Goal: Information Seeking & Learning: Compare options

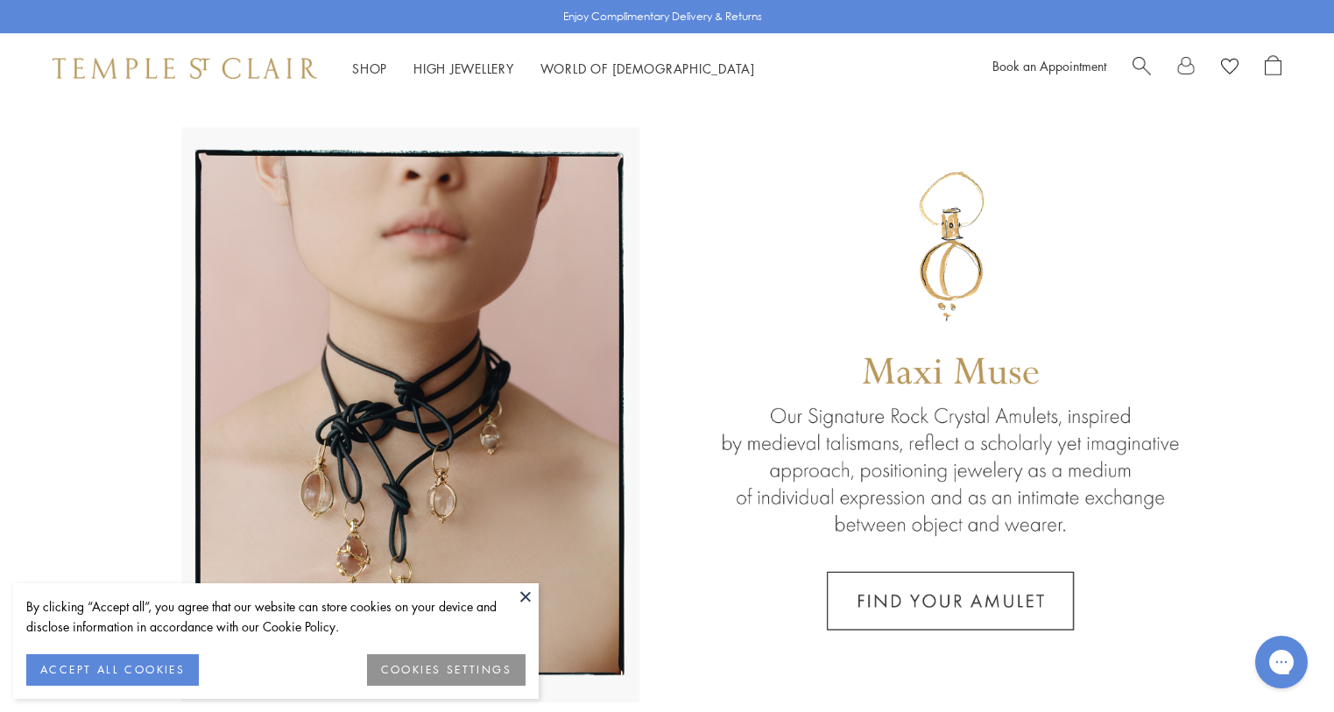
click at [523, 596] on button at bounding box center [525, 596] width 26 height 26
click at [523, 595] on link at bounding box center [667, 409] width 1334 height 613
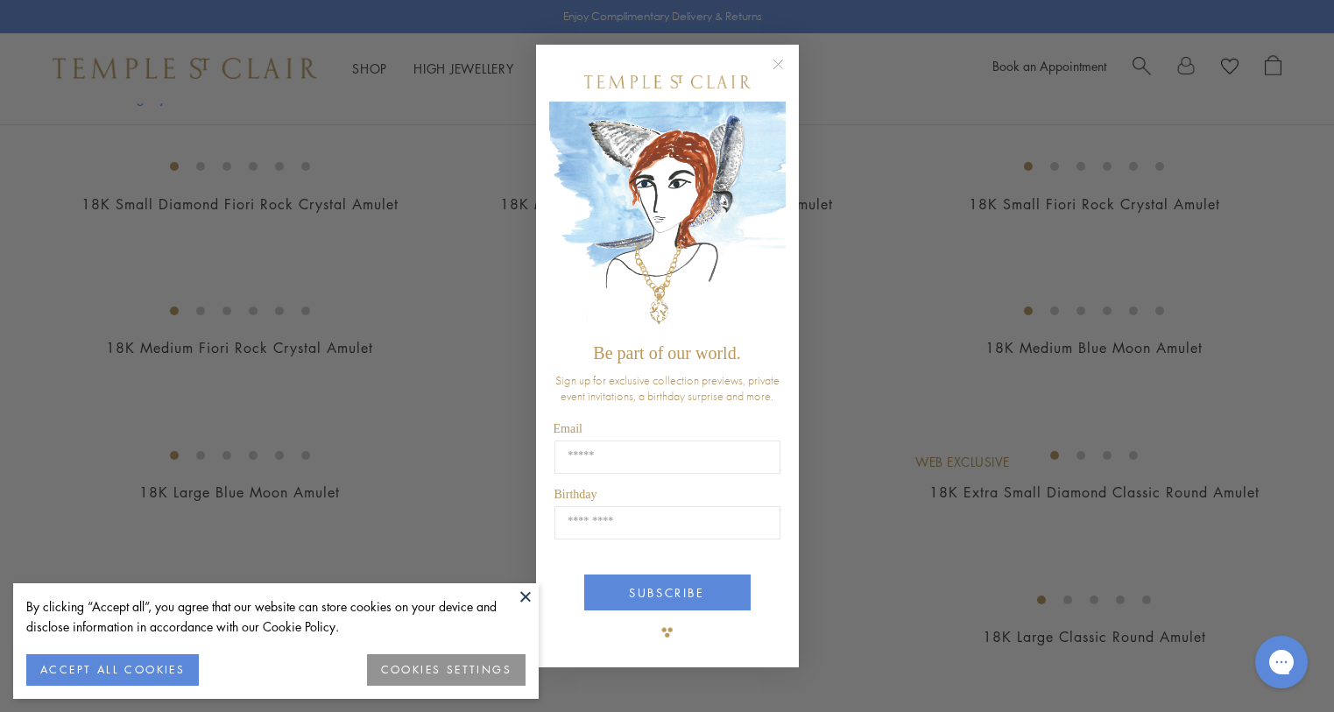
click at [778, 60] on circle "Close dialog" at bounding box center [777, 63] width 21 height 21
click at [524, 588] on button at bounding box center [525, 596] width 26 height 26
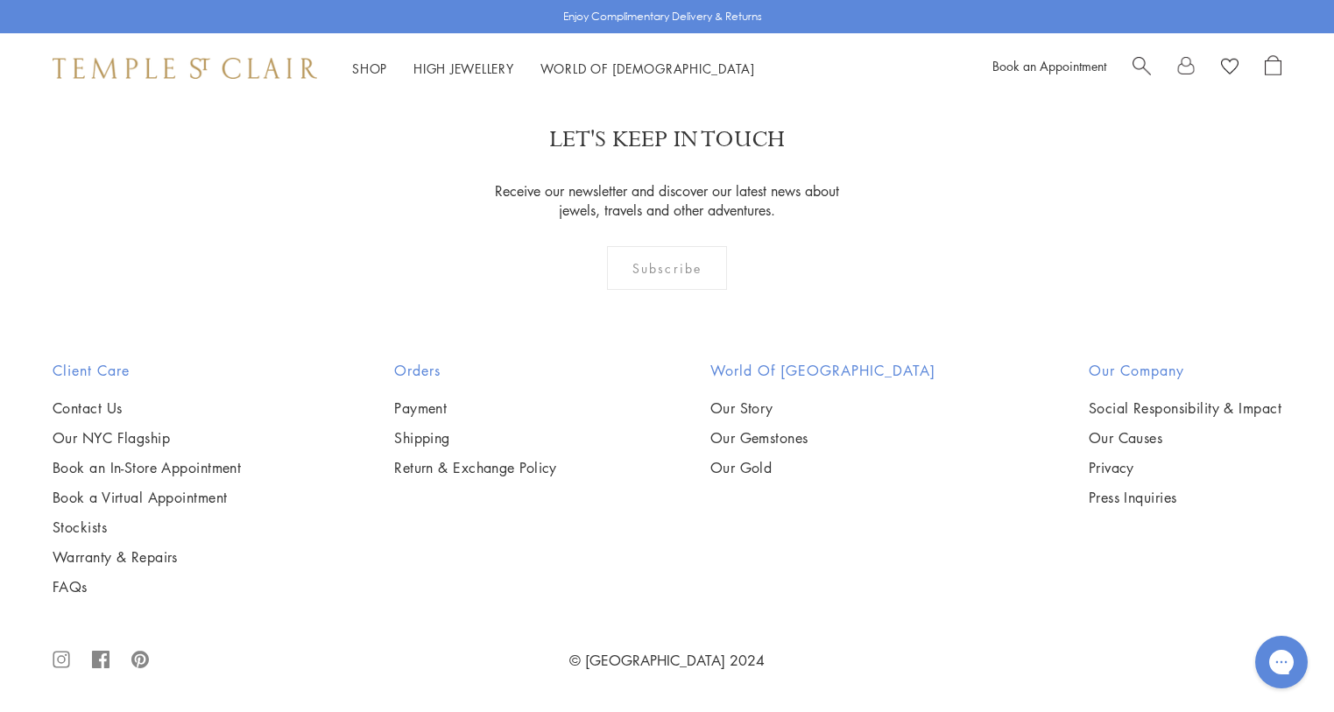
scroll to position [3853, 0]
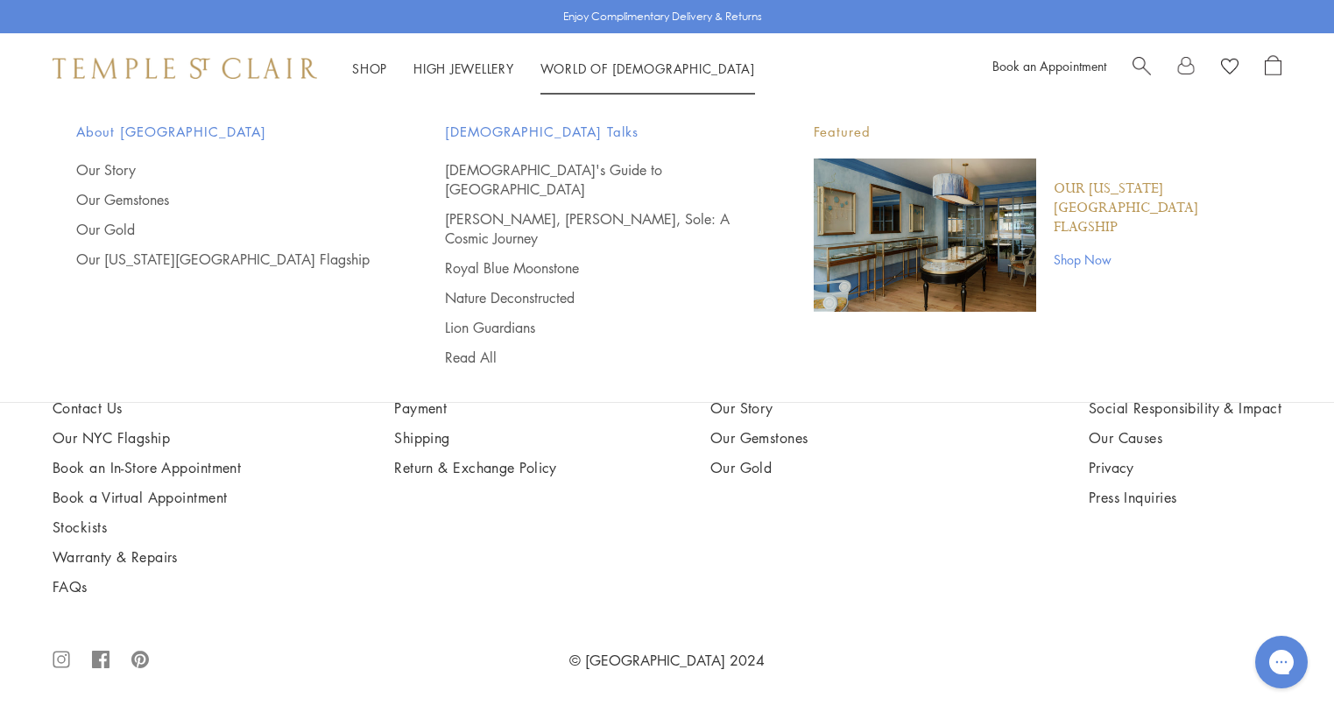
click at [1134, 66] on span "Search" at bounding box center [1141, 64] width 18 height 18
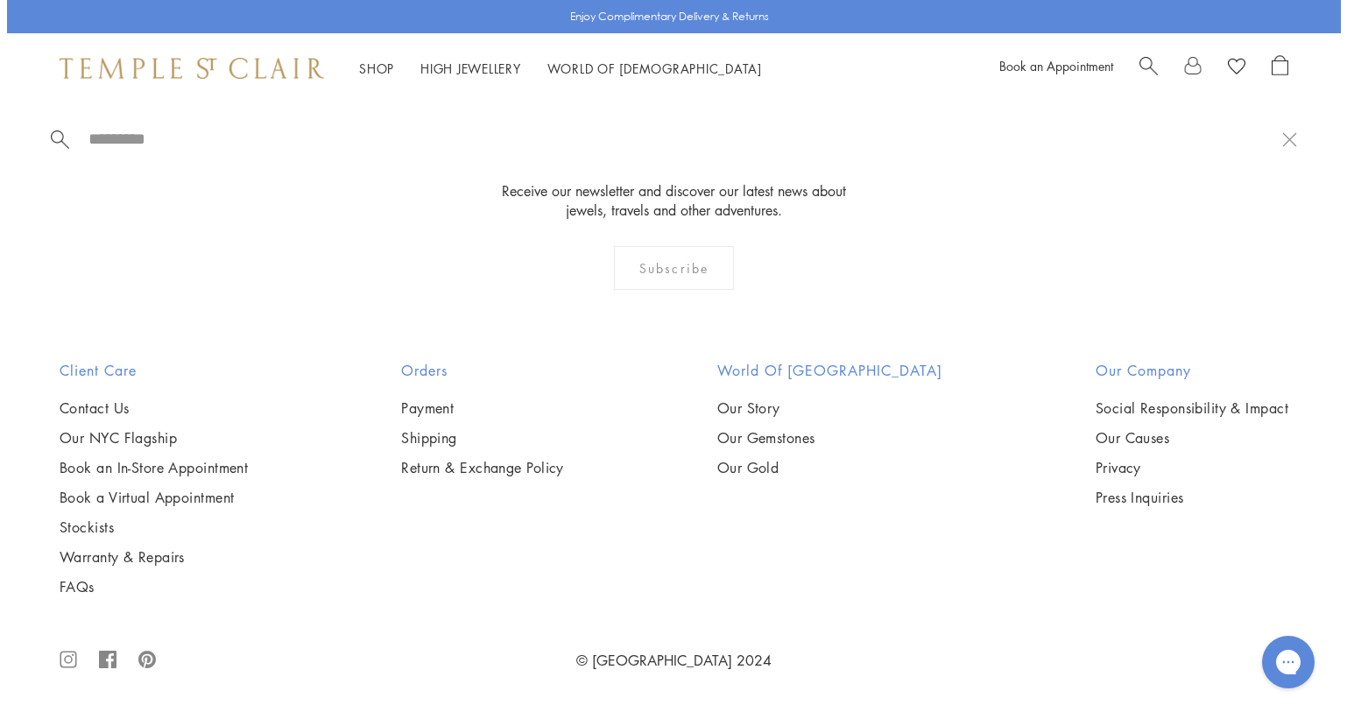
scroll to position [3883, 0]
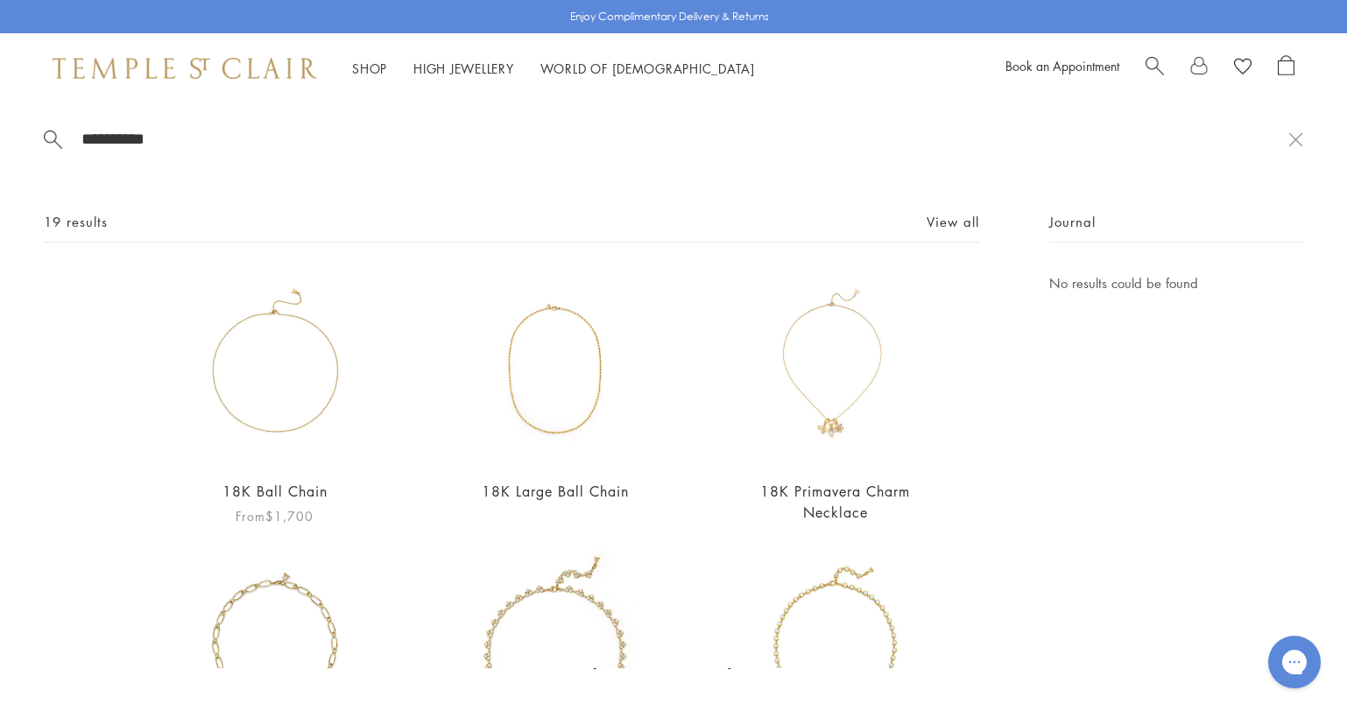
type input "**********"
click at [294, 482] on link "18K Ball Chain" at bounding box center [274, 491] width 105 height 19
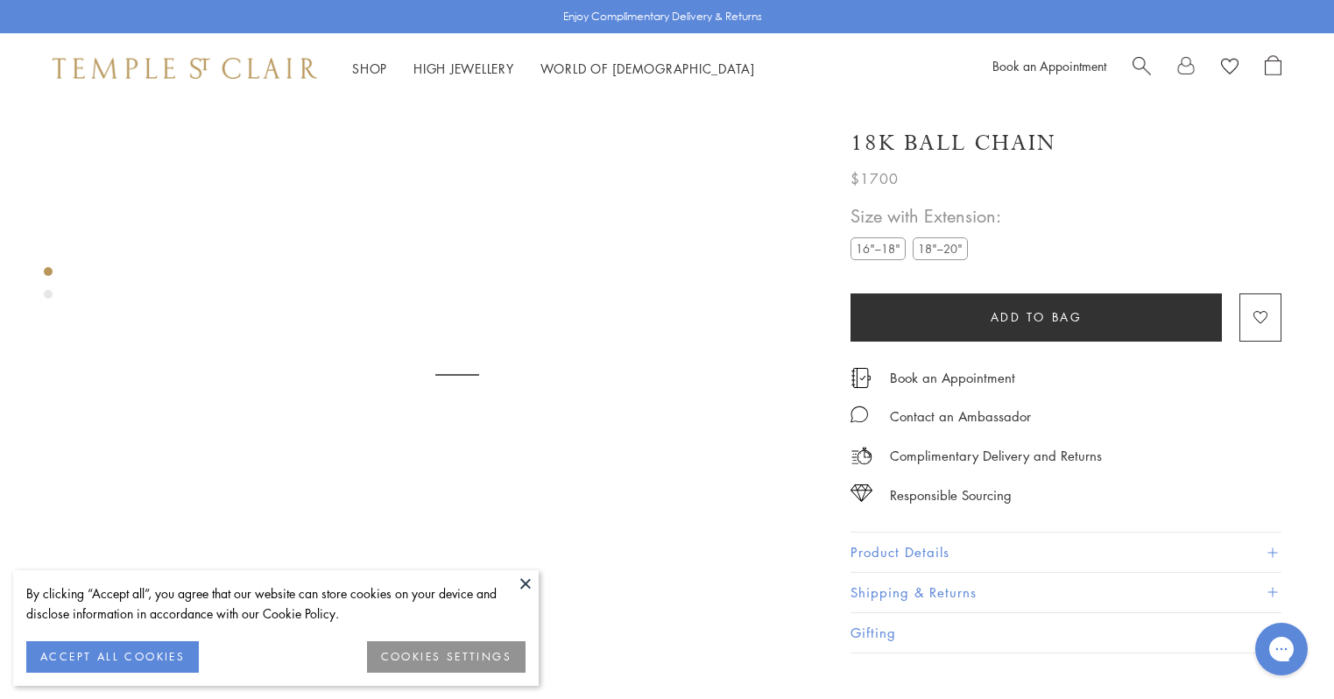
click at [888, 250] on label "16"–18"" at bounding box center [877, 248] width 55 height 22
click at [1132, 57] on span "Search" at bounding box center [1141, 64] width 18 height 18
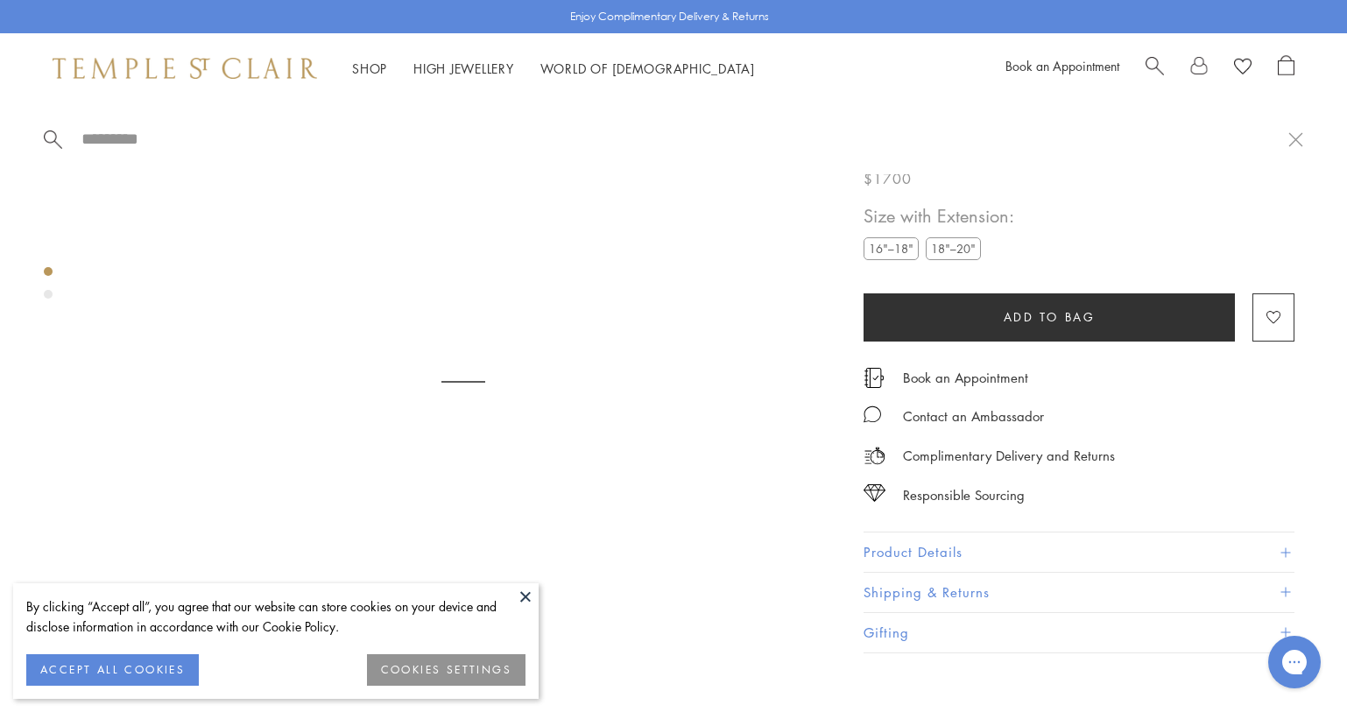
type input "*"
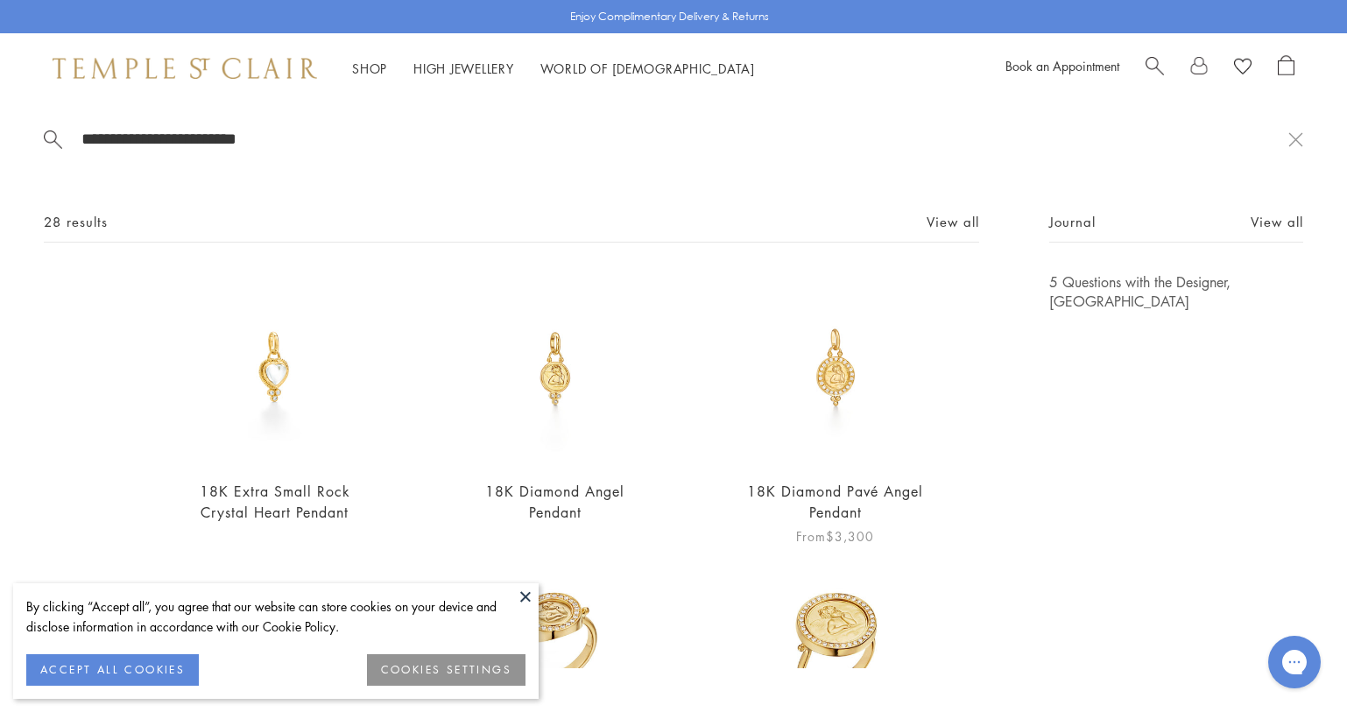
type input "**********"
click at [855, 485] on link "18K Diamond Pavé Angel Pendant" at bounding box center [835, 501] width 176 height 39
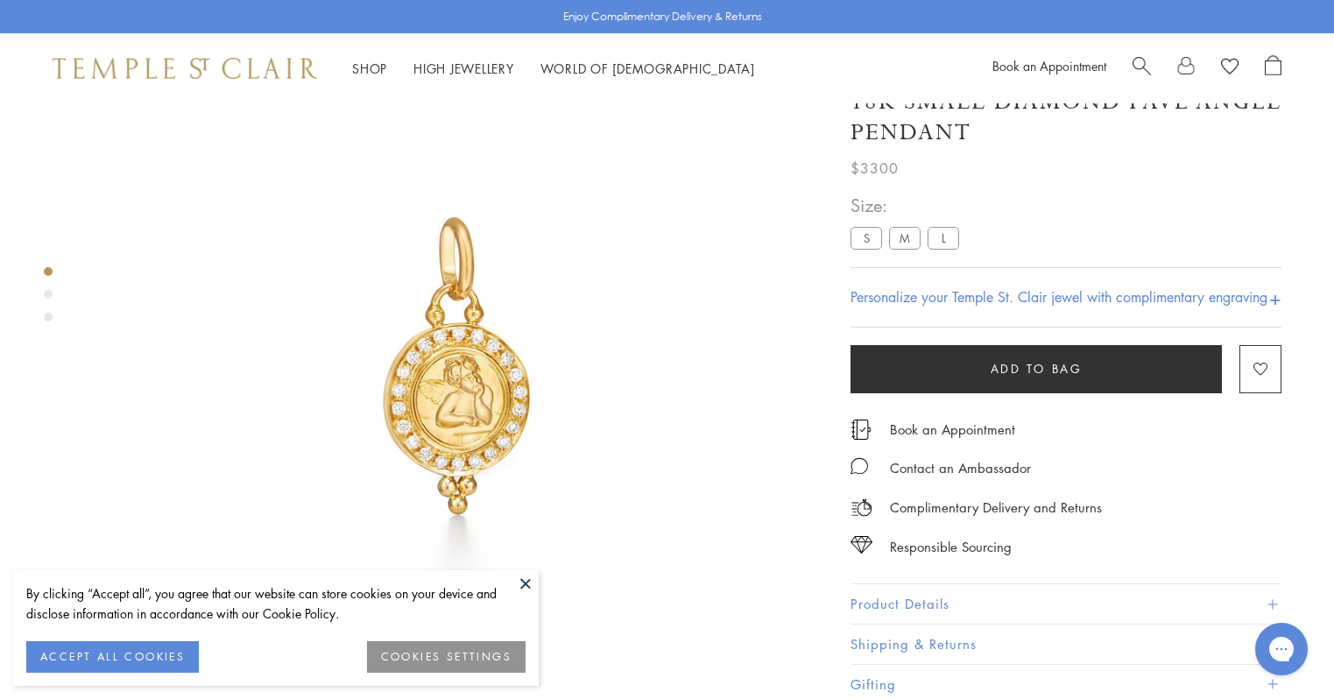
click at [870, 232] on label "S" at bounding box center [866, 238] width 32 height 22
click at [862, 236] on label "S" at bounding box center [866, 238] width 32 height 22
